Goal: Task Accomplishment & Management: Manage account settings

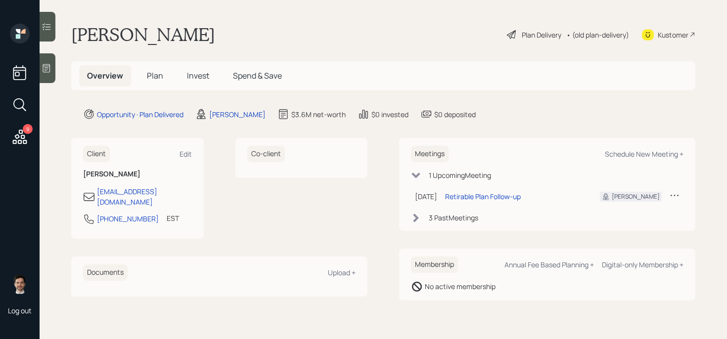
click at [531, 34] on div "Plan Delivery" at bounding box center [541, 35] width 40 height 10
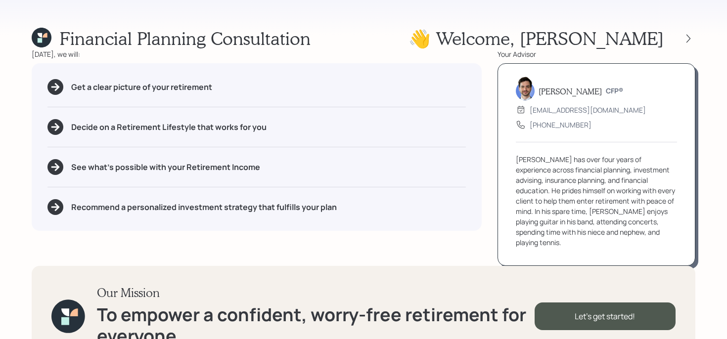
click at [690, 31] on div "👋 Welcome , [PERSON_NAME]" at bounding box center [551, 38] width 287 height 21
click at [689, 35] on icon at bounding box center [688, 39] width 10 height 10
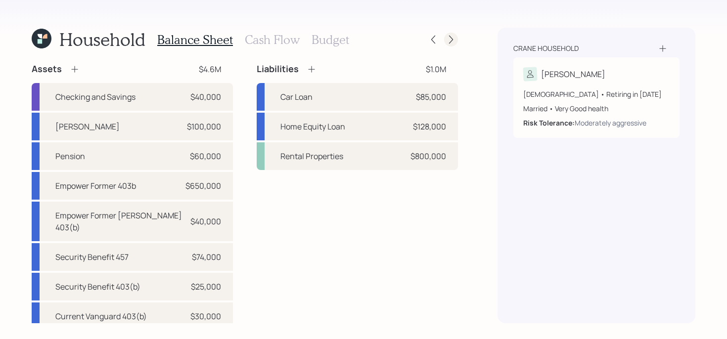
click at [451, 41] on icon at bounding box center [451, 40] width 10 height 10
